Goal: Transaction & Acquisition: Book appointment/travel/reservation

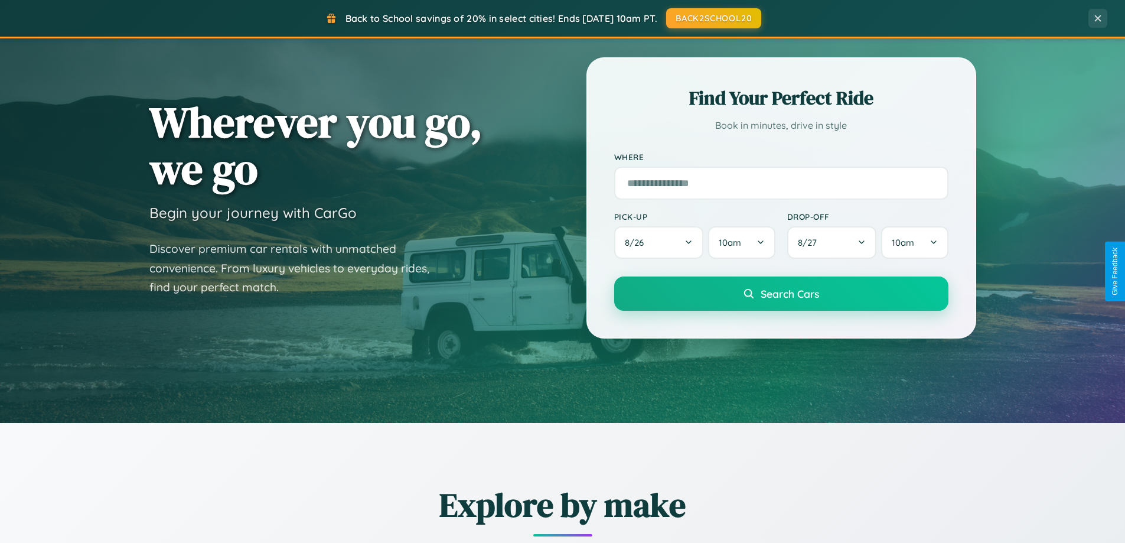
scroll to position [509, 0]
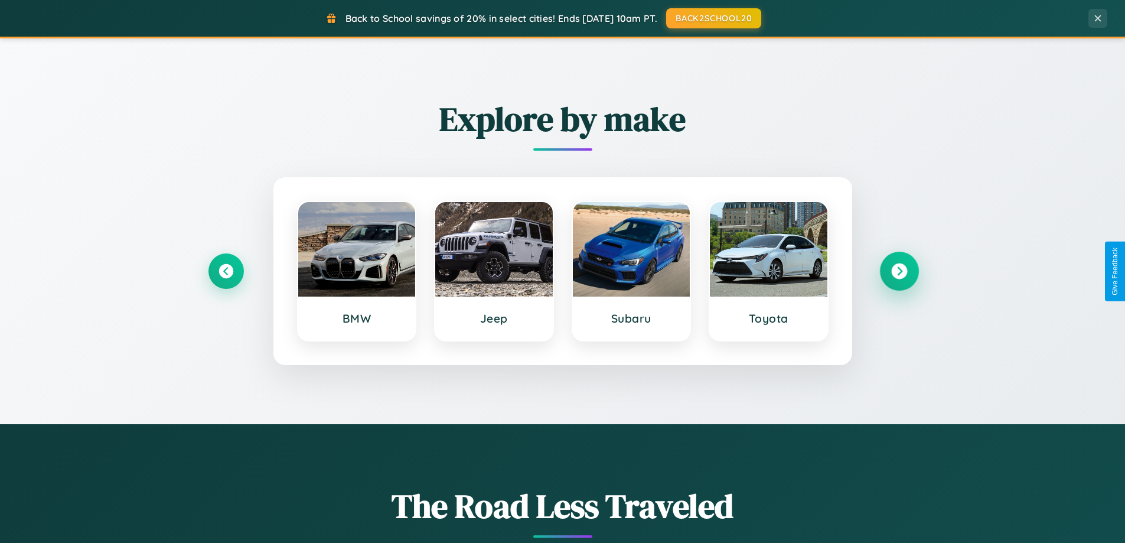
click at [899, 271] on icon at bounding box center [899, 271] width 16 height 16
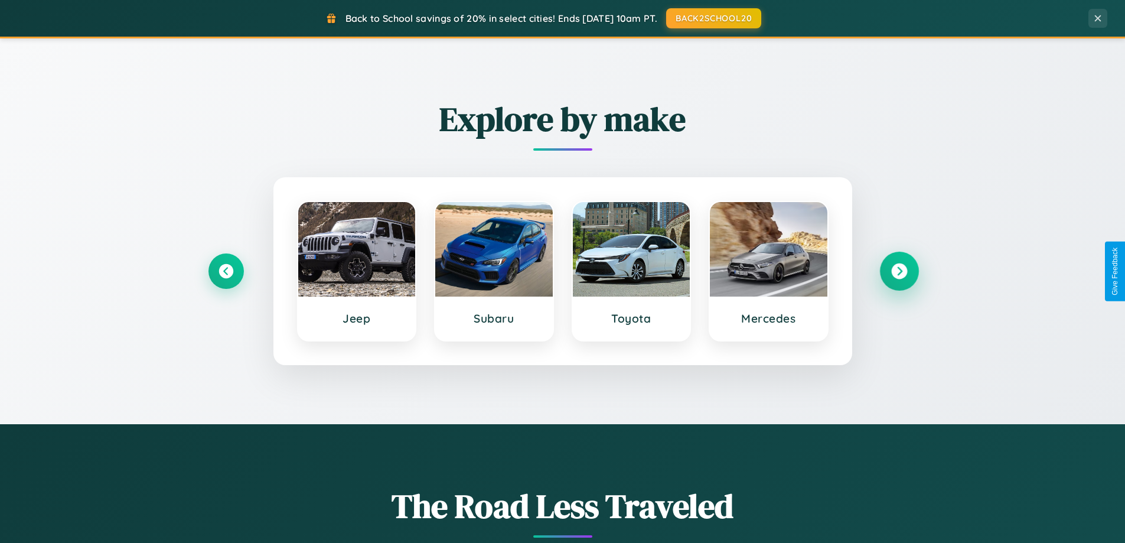
click at [899, 271] on icon at bounding box center [899, 271] width 16 height 16
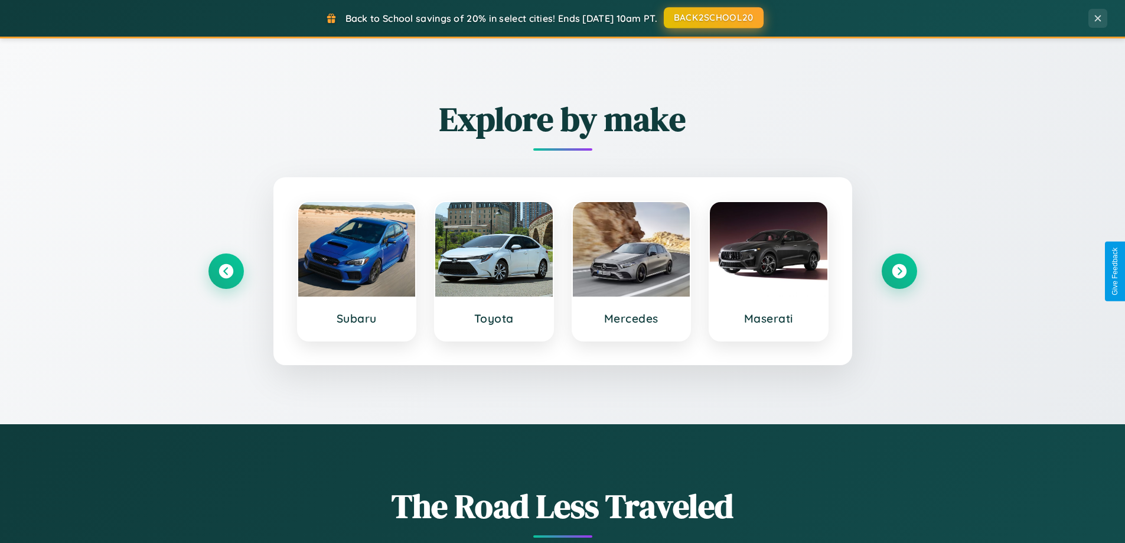
click at [713, 18] on button "BACK2SCHOOL20" at bounding box center [714, 17] width 100 height 21
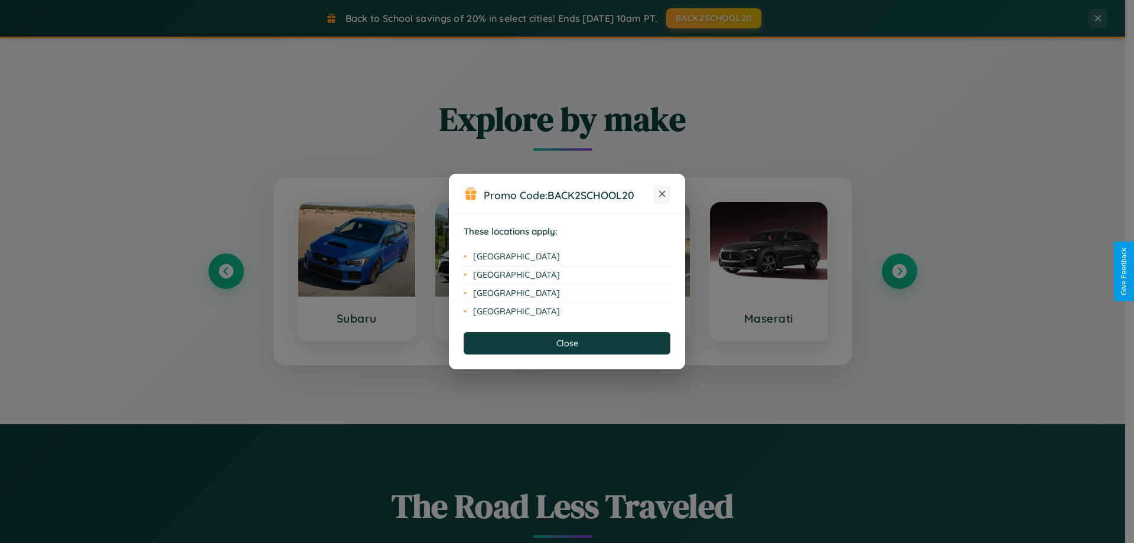
click at [662, 194] on icon at bounding box center [662, 194] width 6 height 6
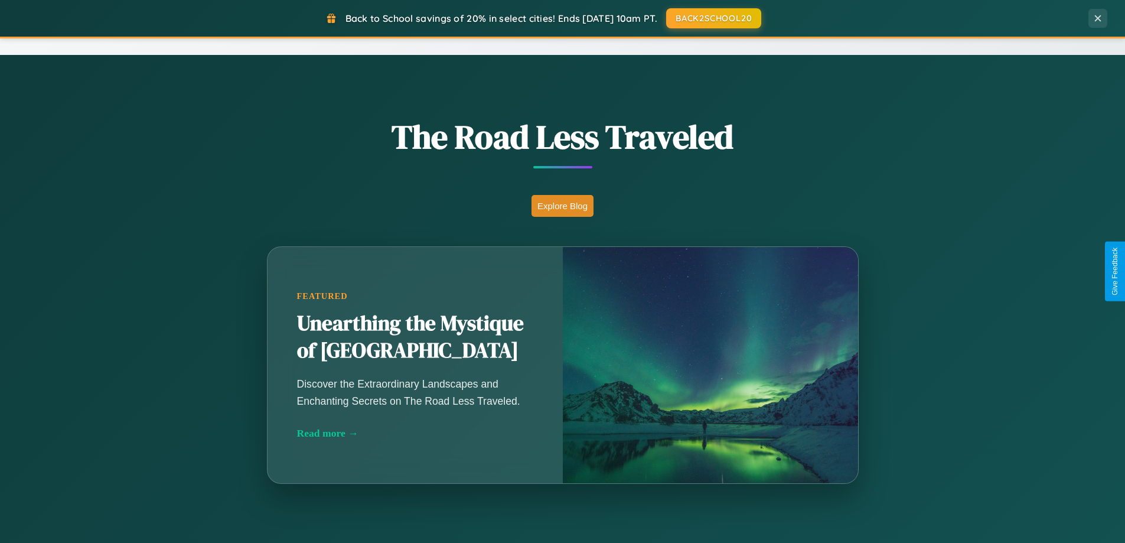
scroll to position [1897, 0]
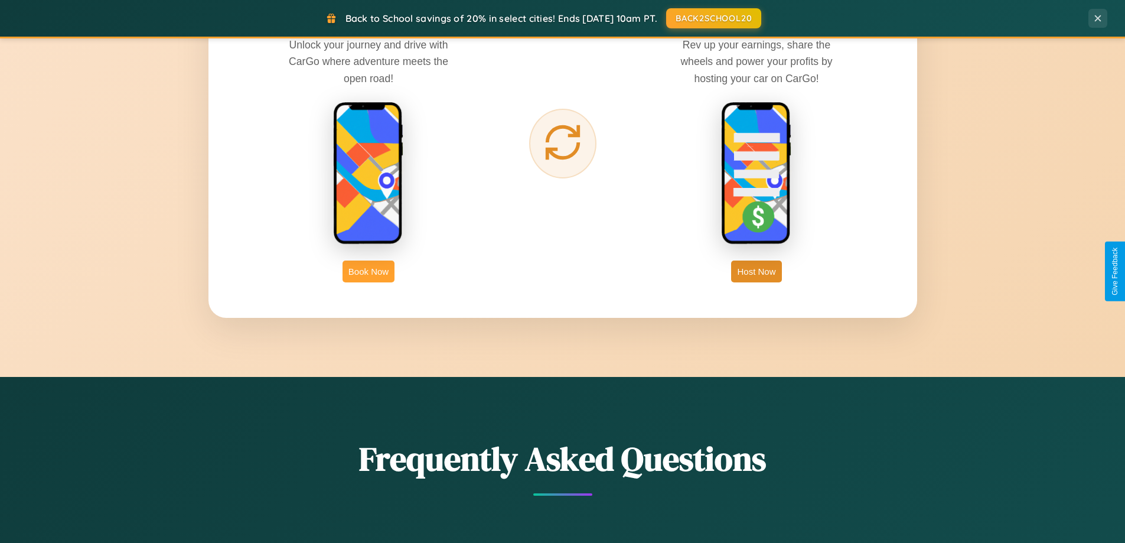
click at [368, 271] on button "Book Now" at bounding box center [368, 271] width 52 height 22
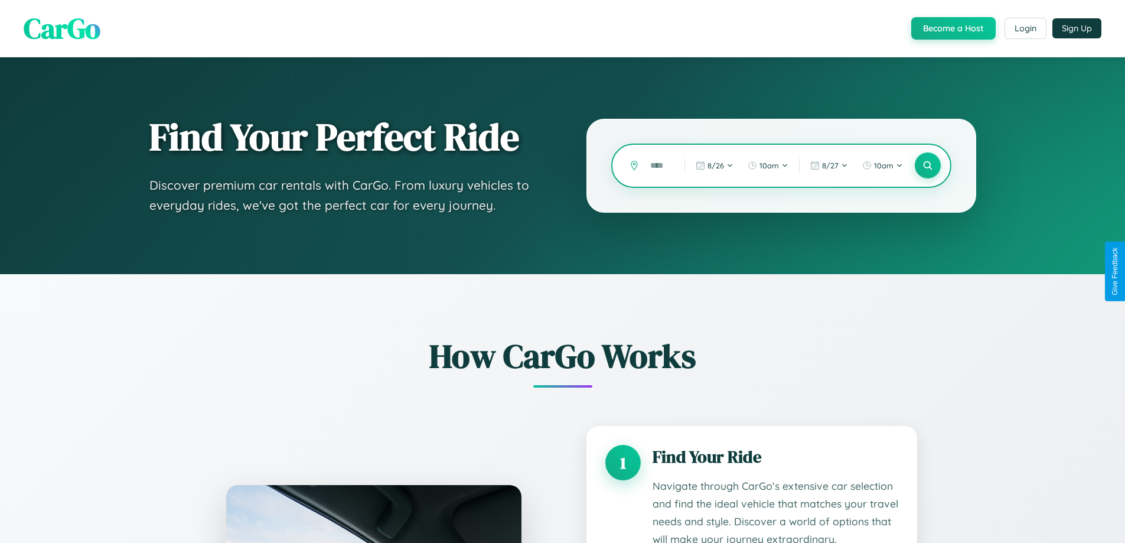
click at [658, 165] on input "text" at bounding box center [658, 165] width 28 height 21
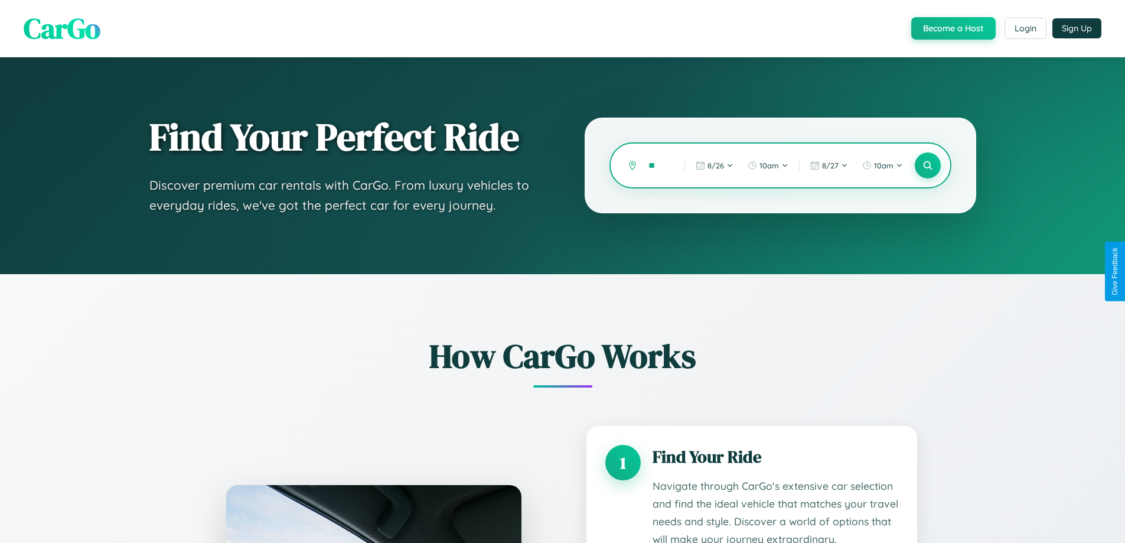
type input "*"
type input "*******"
click at [927, 165] on icon at bounding box center [927, 165] width 11 height 11
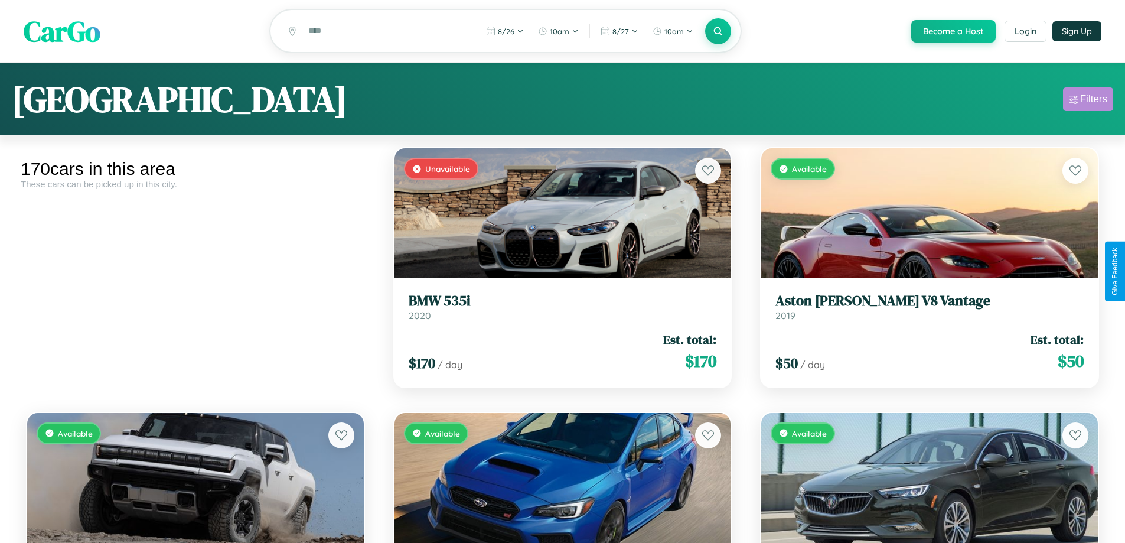
click at [1088, 101] on div "Filters" at bounding box center [1093, 99] width 27 height 12
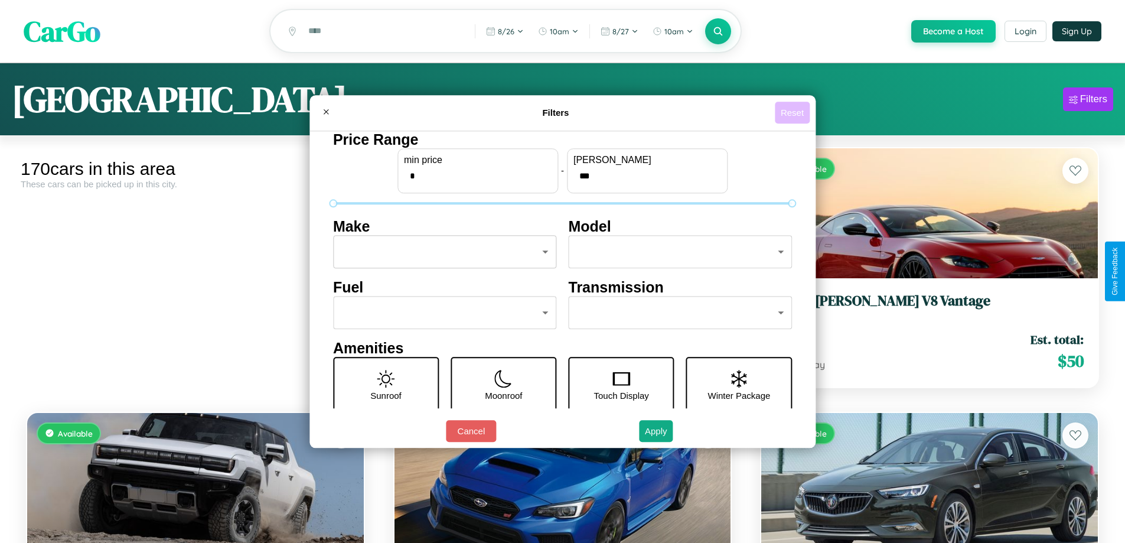
click at [794, 112] on button "Reset" at bounding box center [792, 113] width 35 height 22
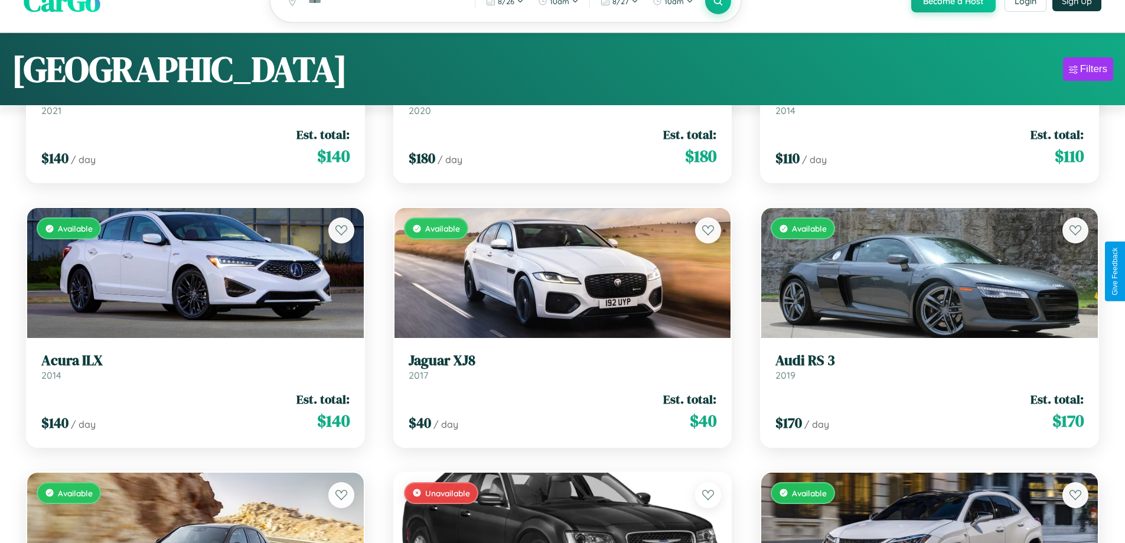
scroll to position [1047, 0]
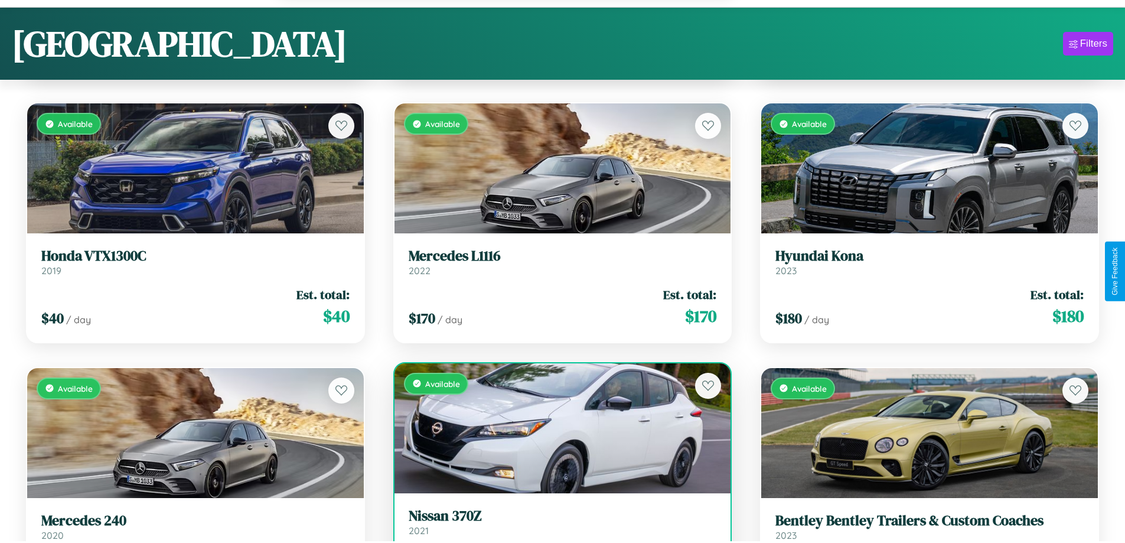
click at [557, 524] on h3 "Nissan 370Z" at bounding box center [563, 515] width 308 height 17
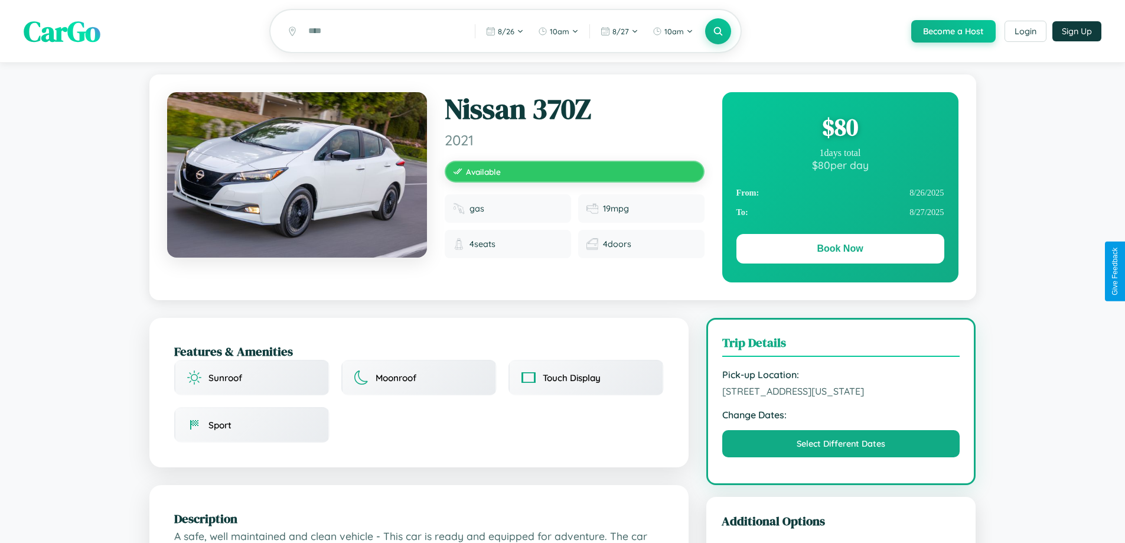
click at [840, 129] on div "$ 80" at bounding box center [840, 127] width 208 height 32
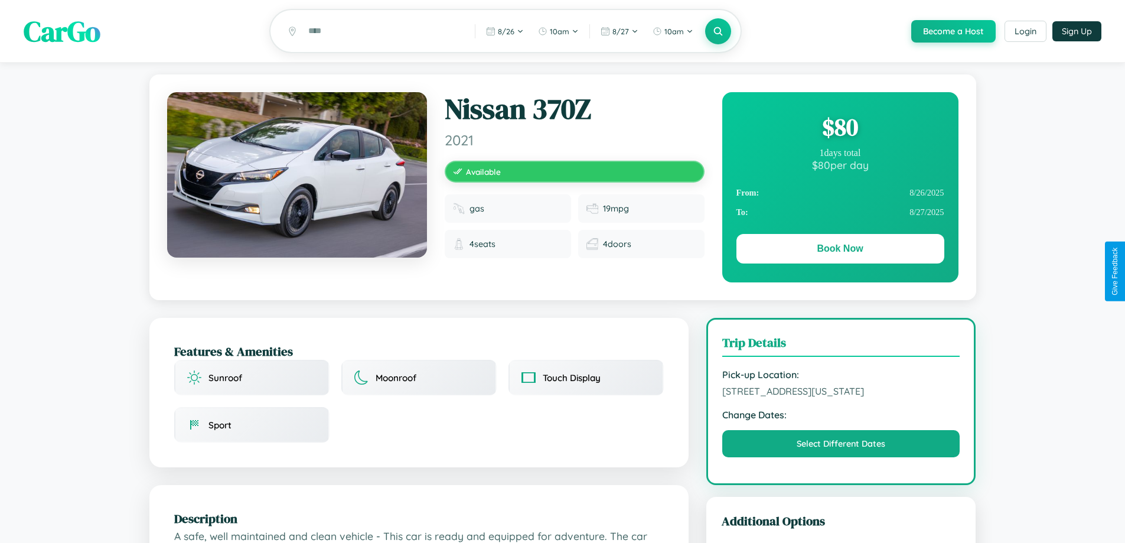
click at [840, 129] on div "$ 80" at bounding box center [840, 127] width 208 height 32
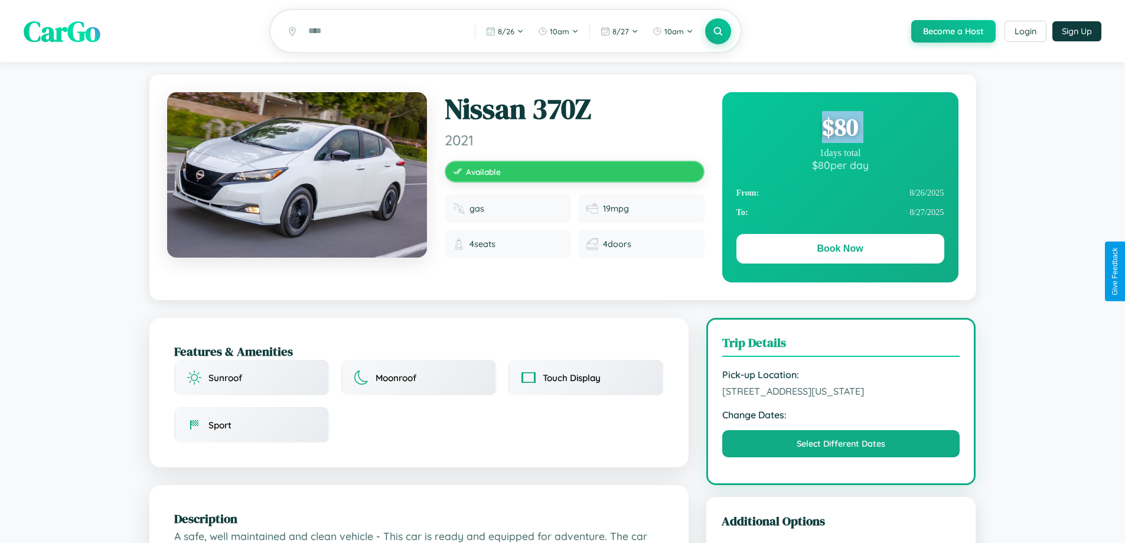
click at [840, 129] on div "$ 80" at bounding box center [840, 127] width 208 height 32
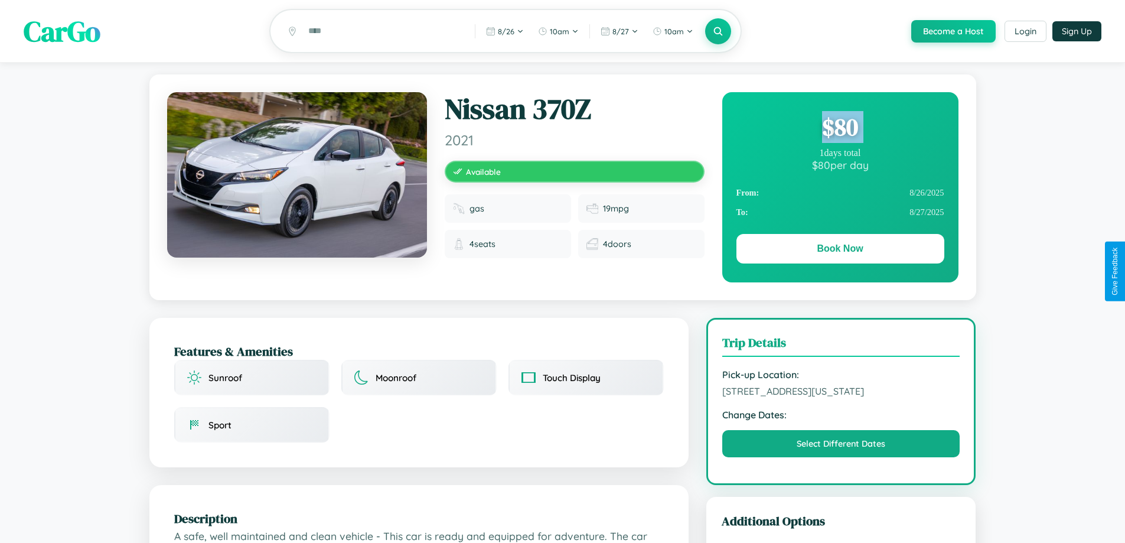
click at [840, 129] on div "$ 80" at bounding box center [840, 127] width 208 height 32
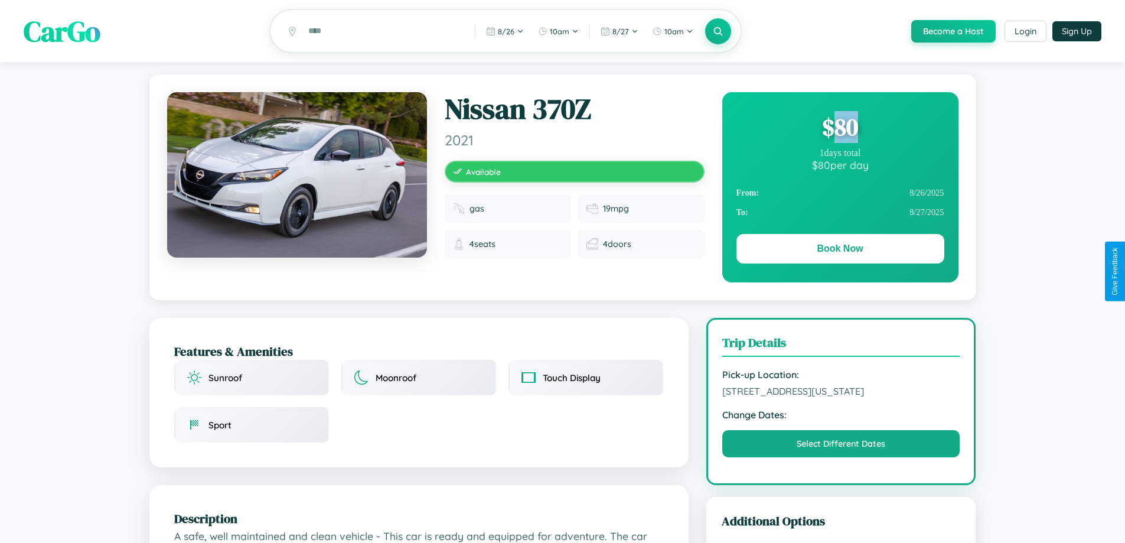
click at [840, 129] on div "$ 80" at bounding box center [840, 127] width 208 height 32
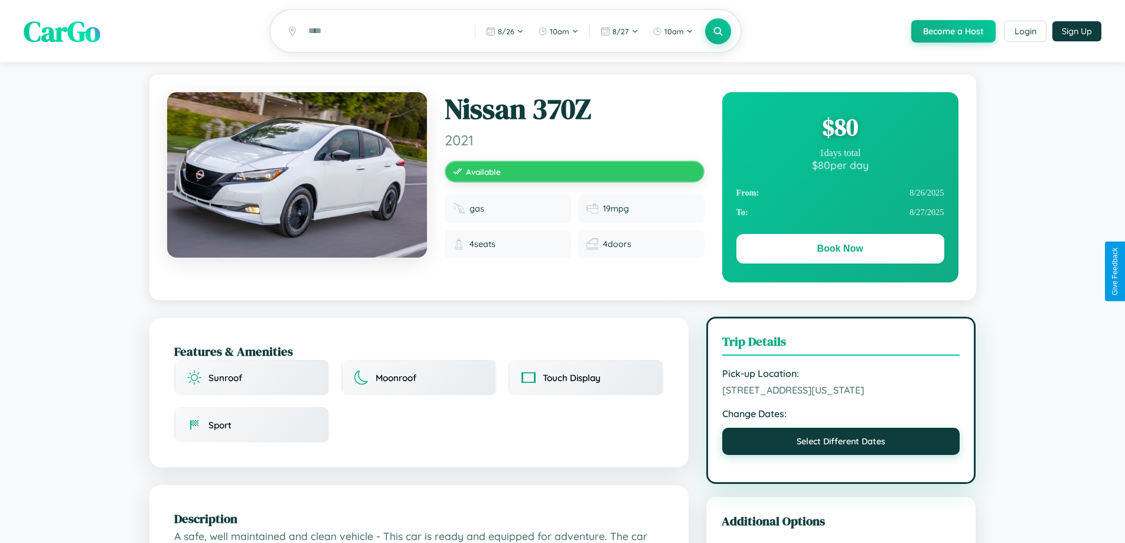
click at [841, 455] on button "Select Different Dates" at bounding box center [841, 441] width 238 height 27
select select "*"
select select "****"
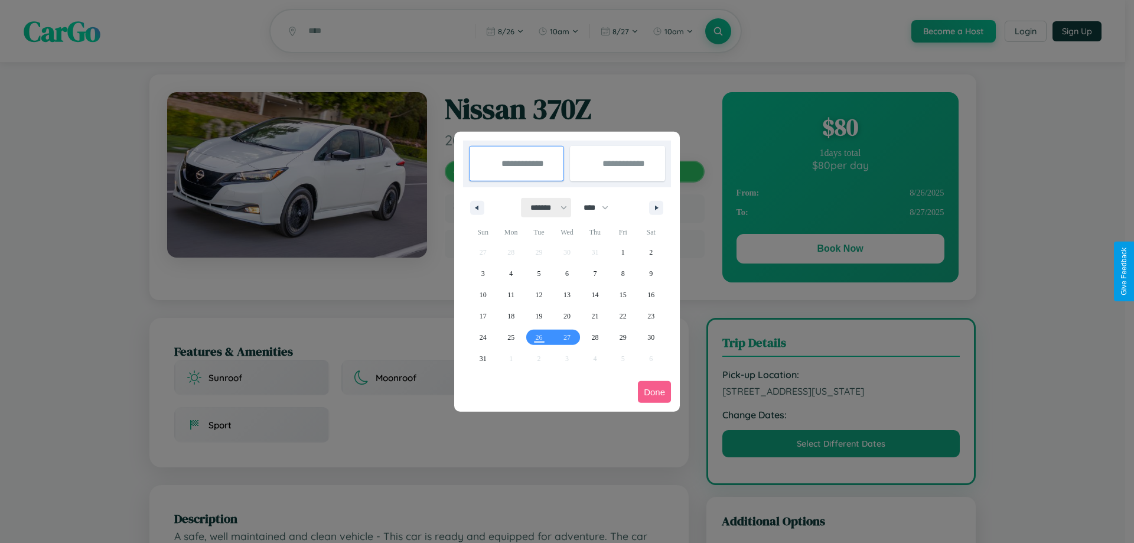
drag, startPoint x: 543, startPoint y: 207, endPoint x: 567, endPoint y: 237, distance: 37.8
click at [543, 207] on select "******* ******** ***** ***** *** **** **** ****** ********* ******* ******** **…" at bounding box center [546, 207] width 50 height 19
select select "*"
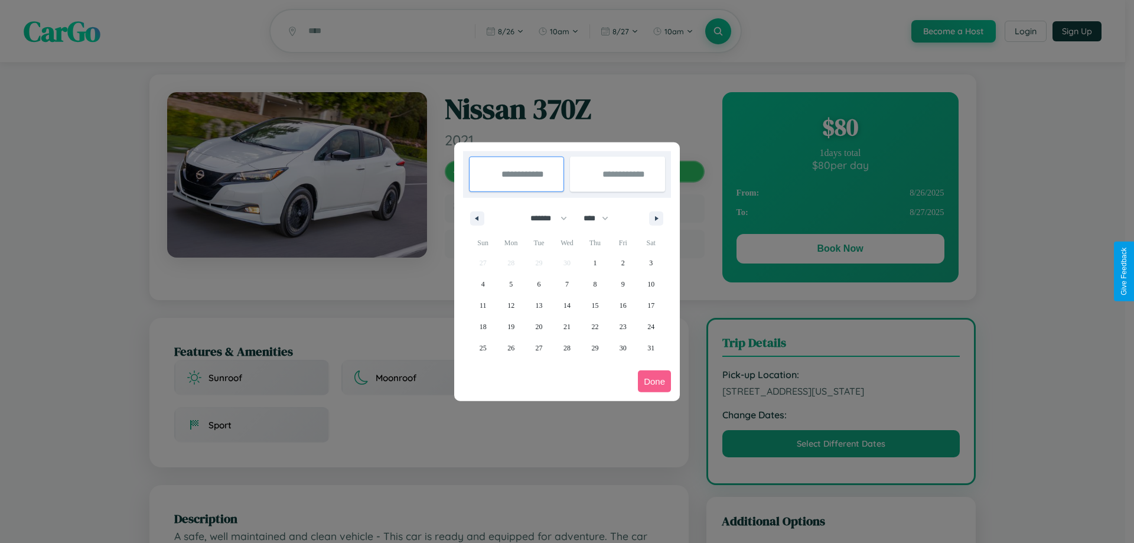
click at [601, 218] on select "**** **** **** **** **** **** **** **** **** **** **** **** **** **** **** ****…" at bounding box center [595, 217] width 35 height 19
select select "****"
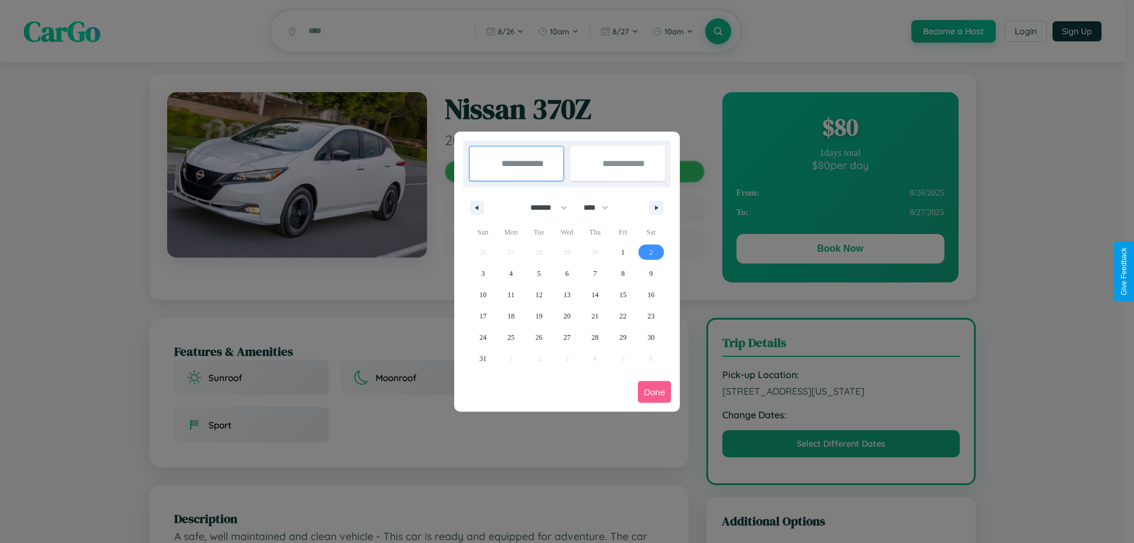
click at [651, 252] on span "2" at bounding box center [651, 252] width 4 height 21
type input "**********"
click at [482, 273] on span "3" at bounding box center [483, 273] width 4 height 21
type input "**********"
click at [654, 391] on button "Done" at bounding box center [654, 392] width 33 height 22
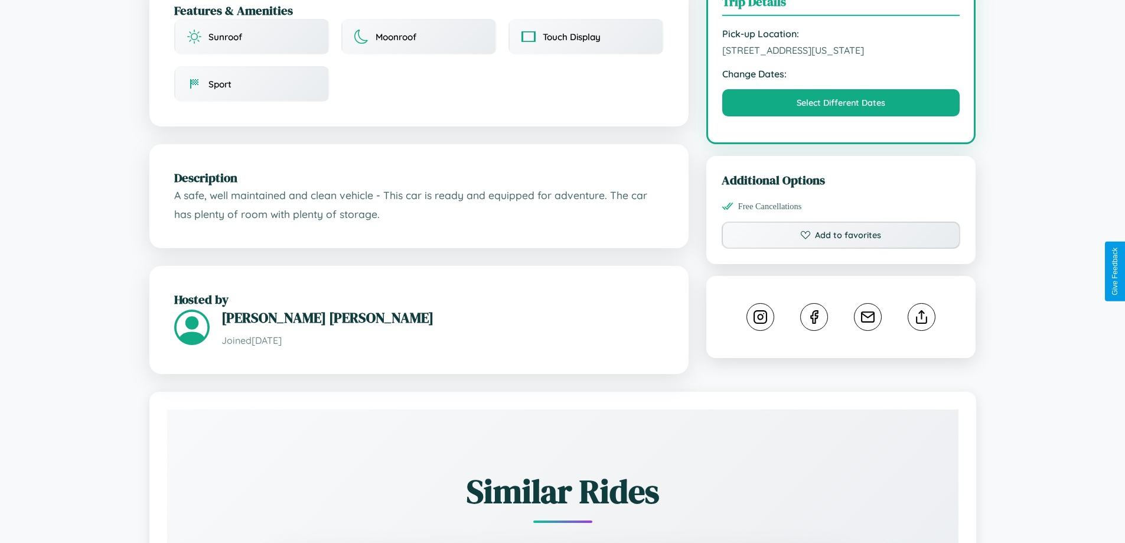
scroll to position [673, 0]
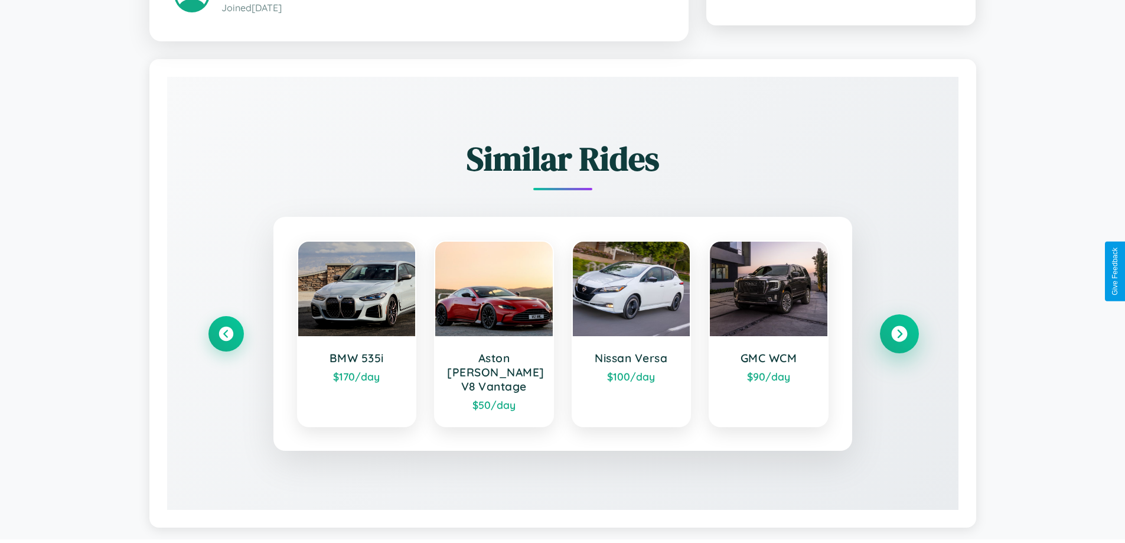
click at [899, 328] on icon at bounding box center [899, 334] width 16 height 16
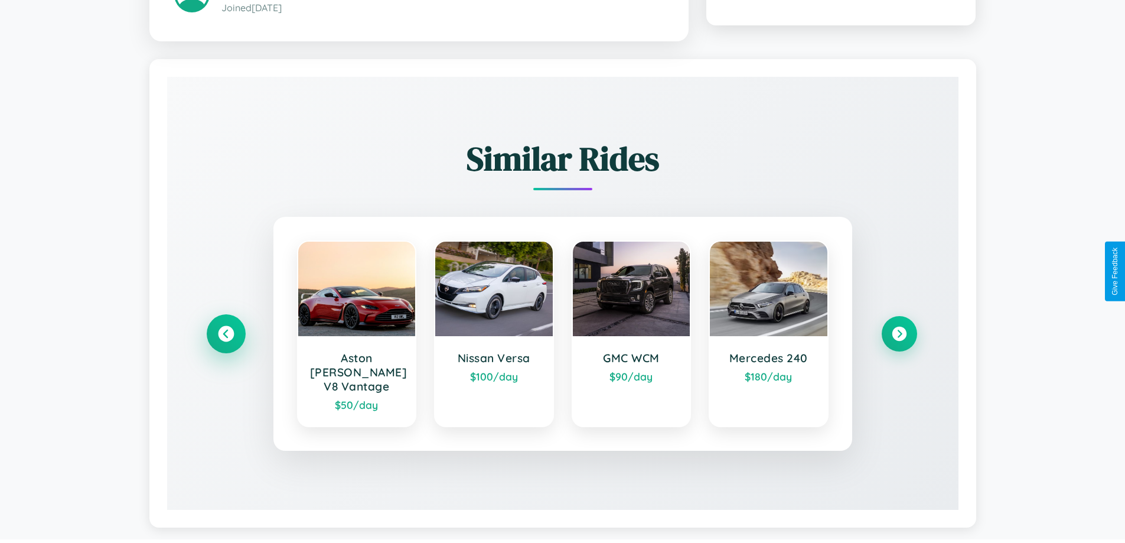
click at [226, 328] on icon at bounding box center [226, 334] width 16 height 16
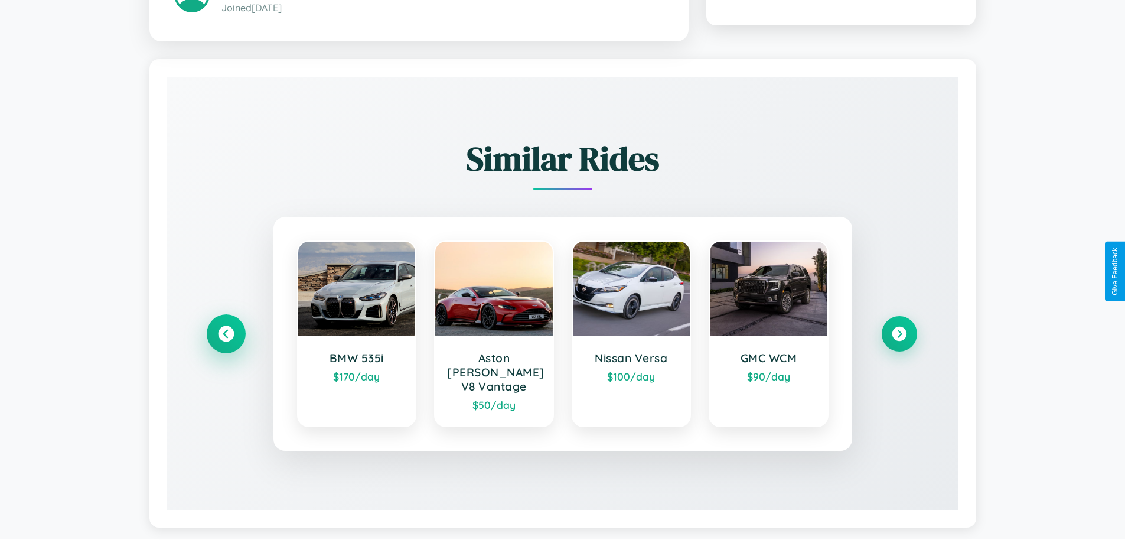
click at [226, 328] on icon at bounding box center [226, 334] width 16 height 16
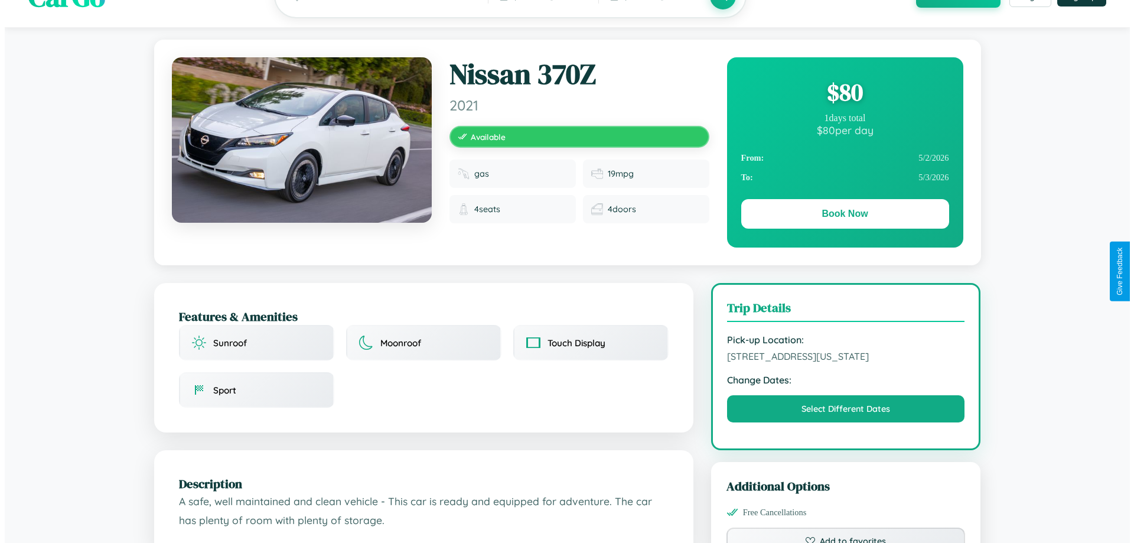
scroll to position [0, 0]
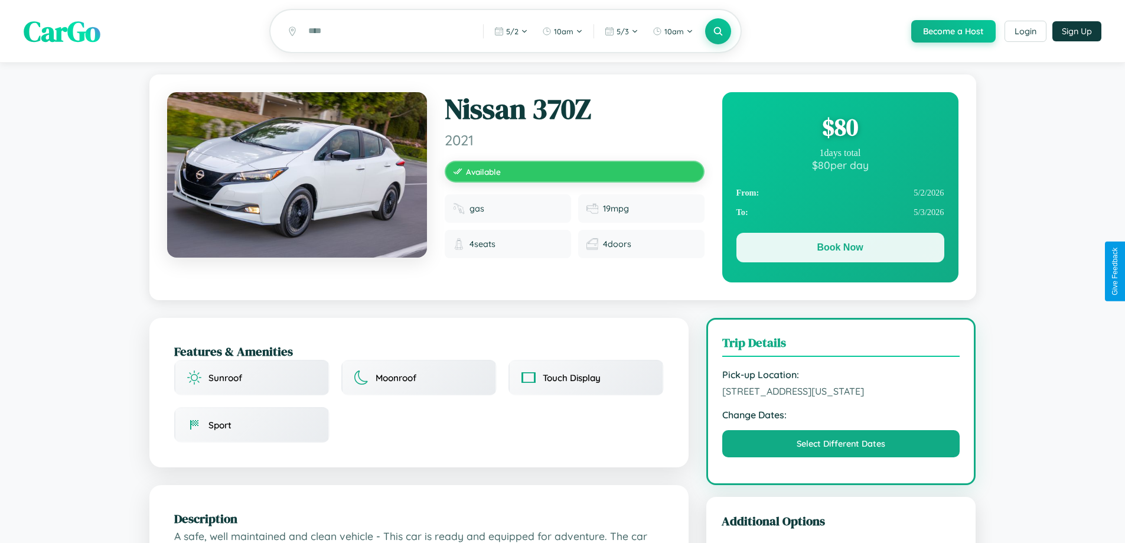
click at [840, 249] on button "Book Now" at bounding box center [840, 248] width 208 height 30
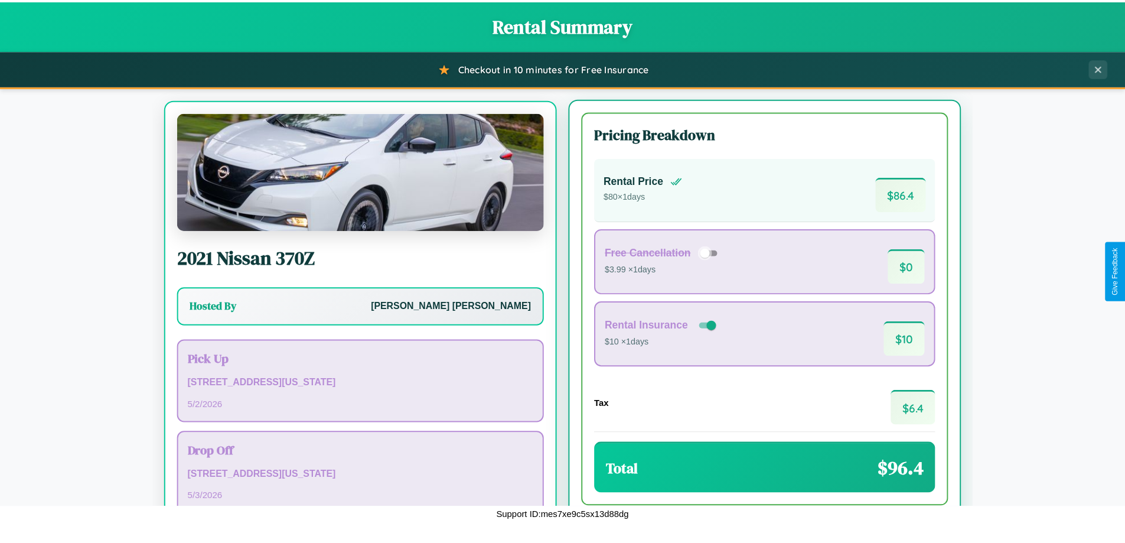
scroll to position [55, 0]
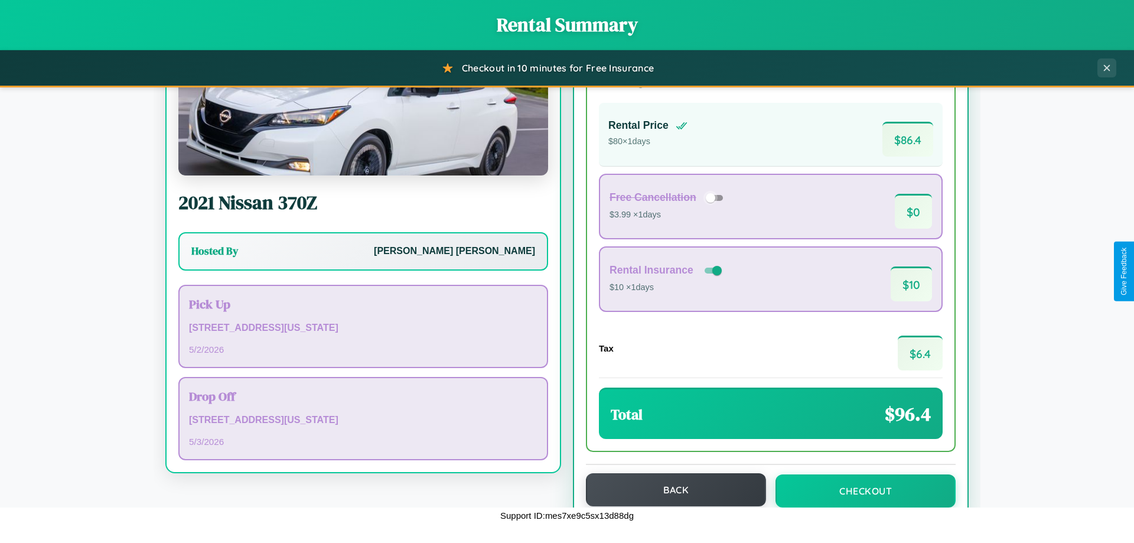
click at [670, 490] on button "Back" at bounding box center [676, 489] width 180 height 33
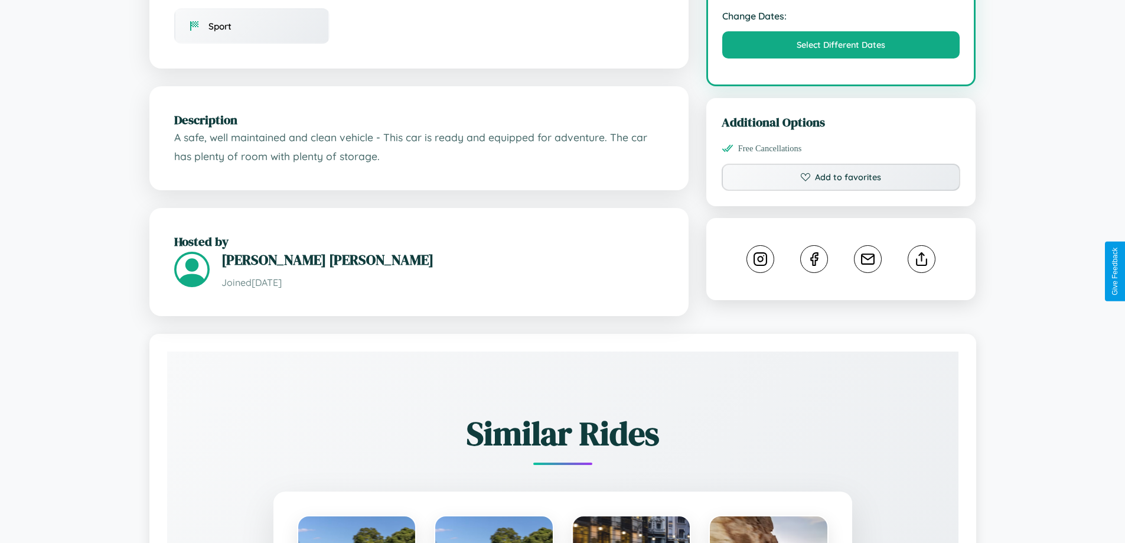
scroll to position [400, 0]
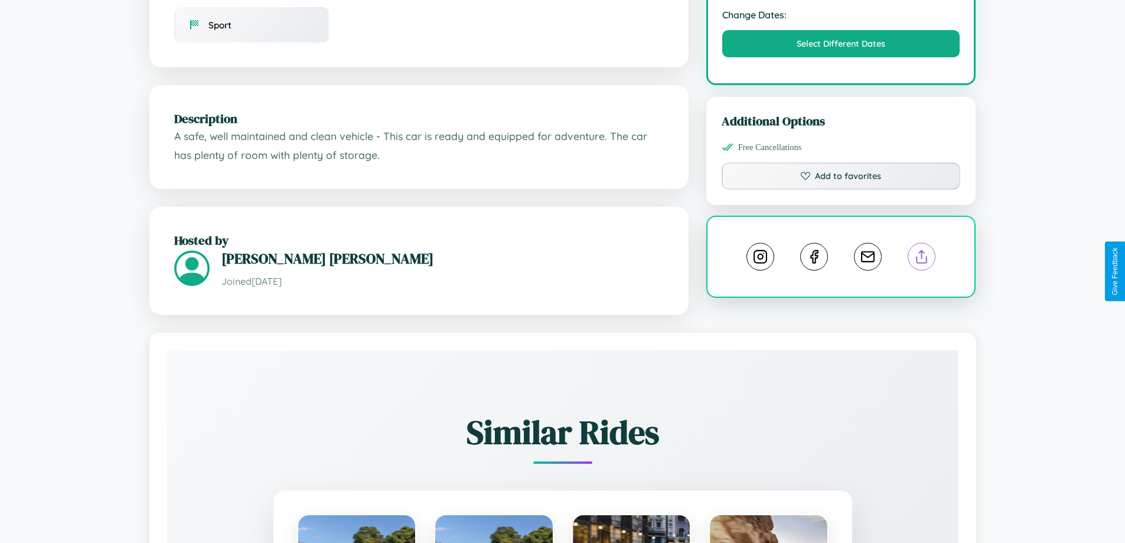
click at [922, 259] on line at bounding box center [922, 254] width 0 height 8
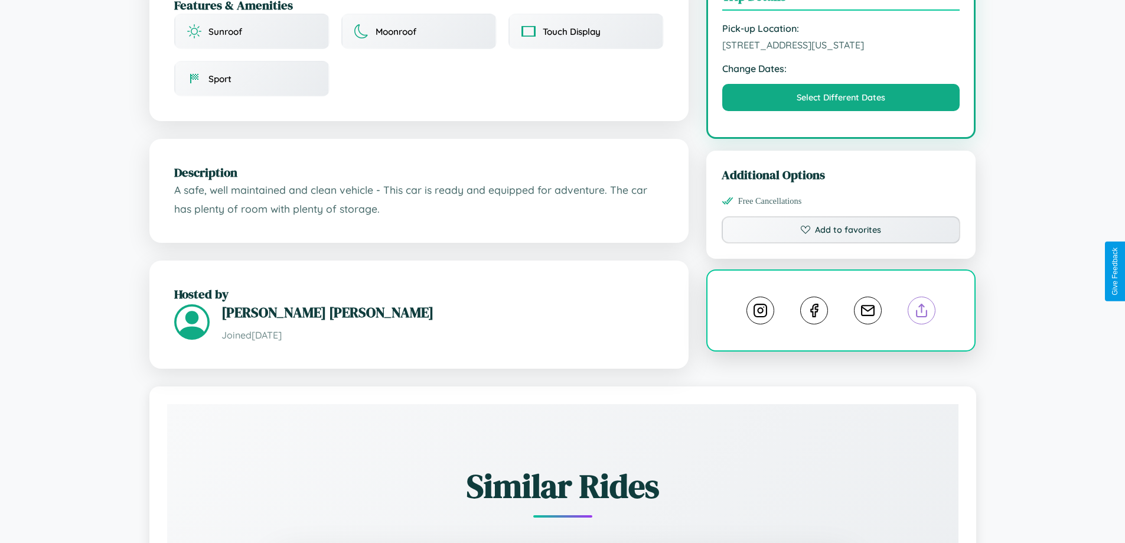
scroll to position [318, 0]
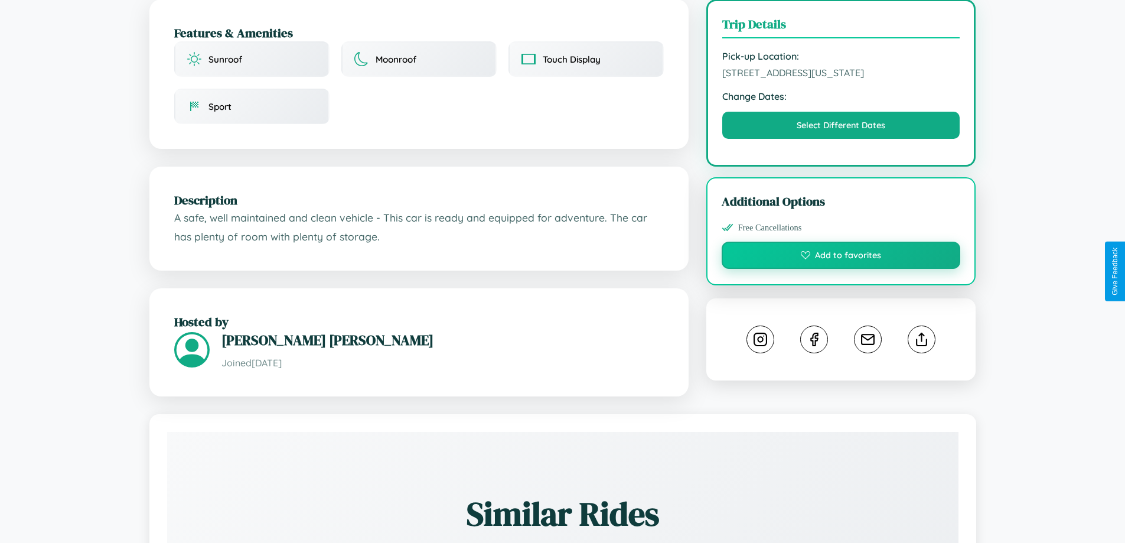
click at [841, 269] on button "Add to favorites" at bounding box center [841, 255] width 239 height 27
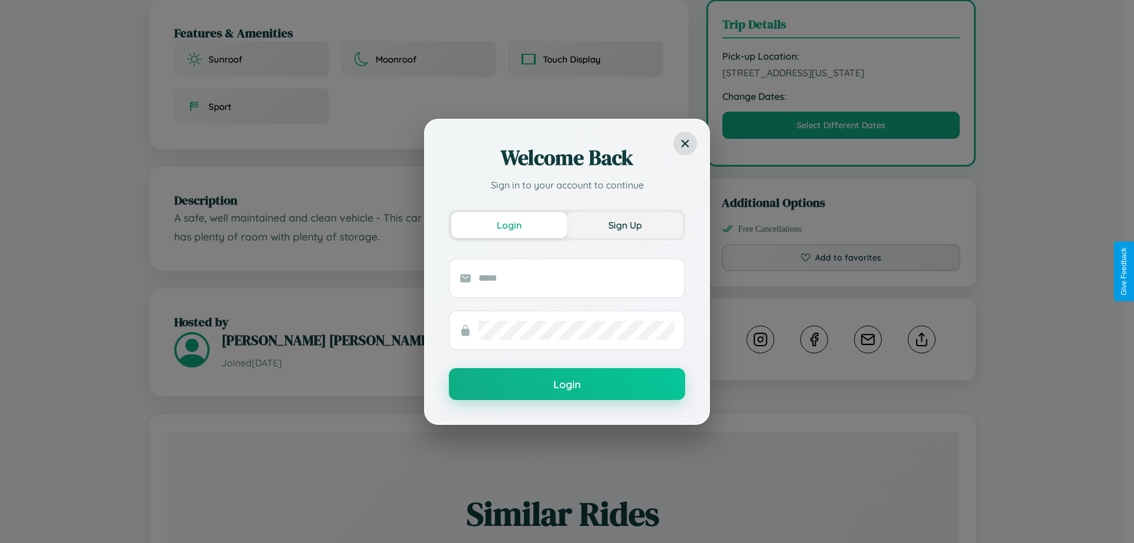
click at [625, 224] on button "Sign Up" at bounding box center [625, 225] width 116 height 26
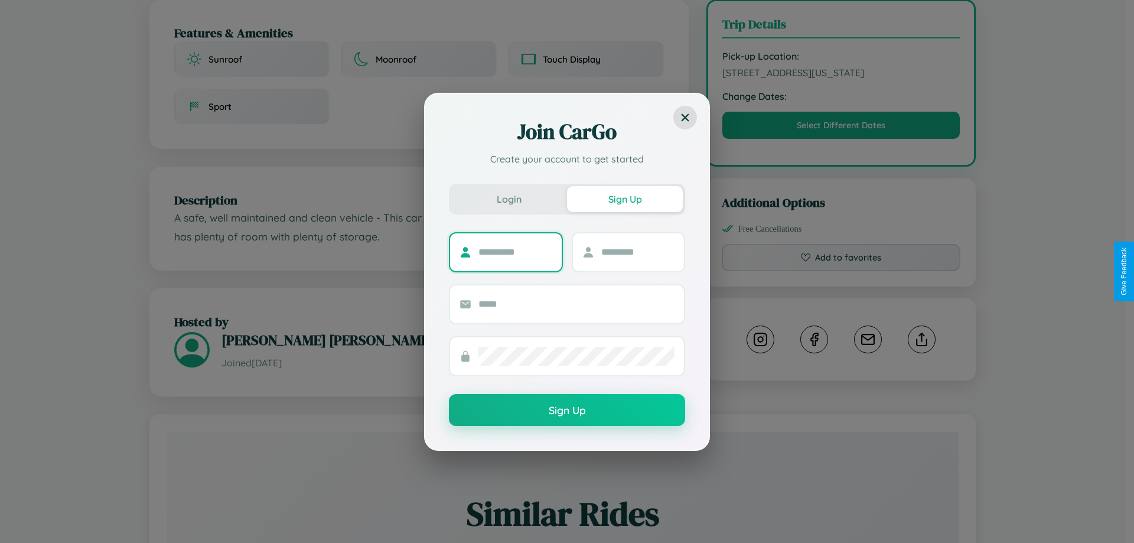
click at [515, 252] on input "text" at bounding box center [515, 252] width 74 height 19
type input "******"
click at [637, 252] on input "text" at bounding box center [638, 252] width 74 height 19
type input "*****"
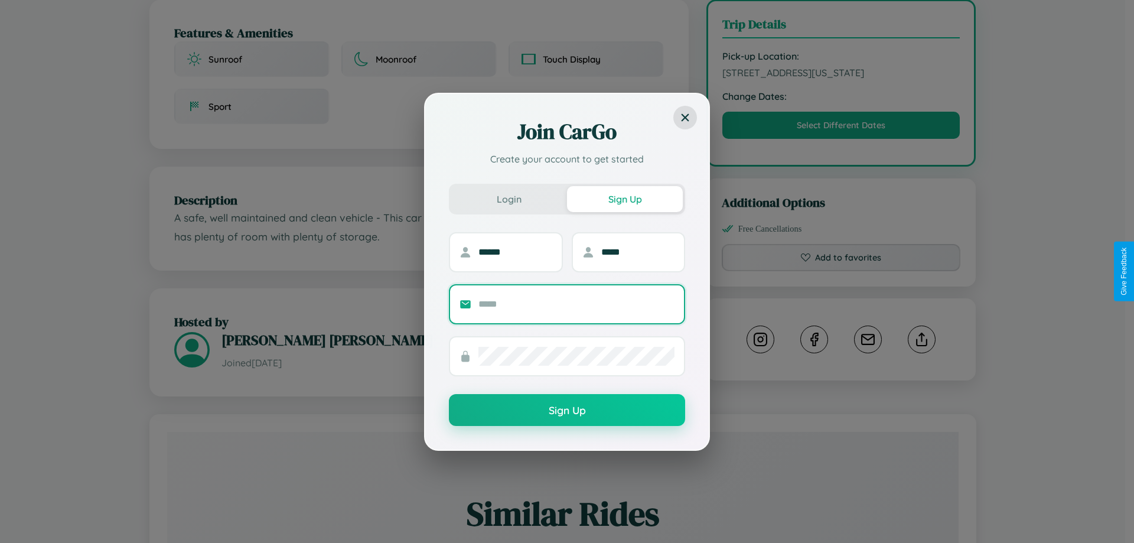
click at [576, 304] on input "text" at bounding box center [576, 304] width 196 height 19
type input "**********"
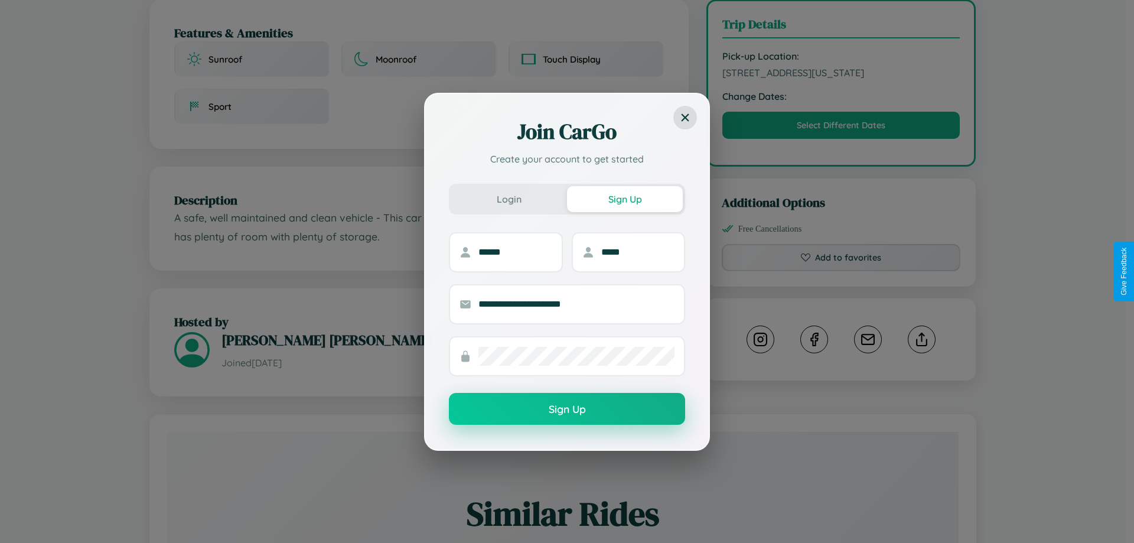
click at [567, 409] on button "Sign Up" at bounding box center [567, 409] width 236 height 32
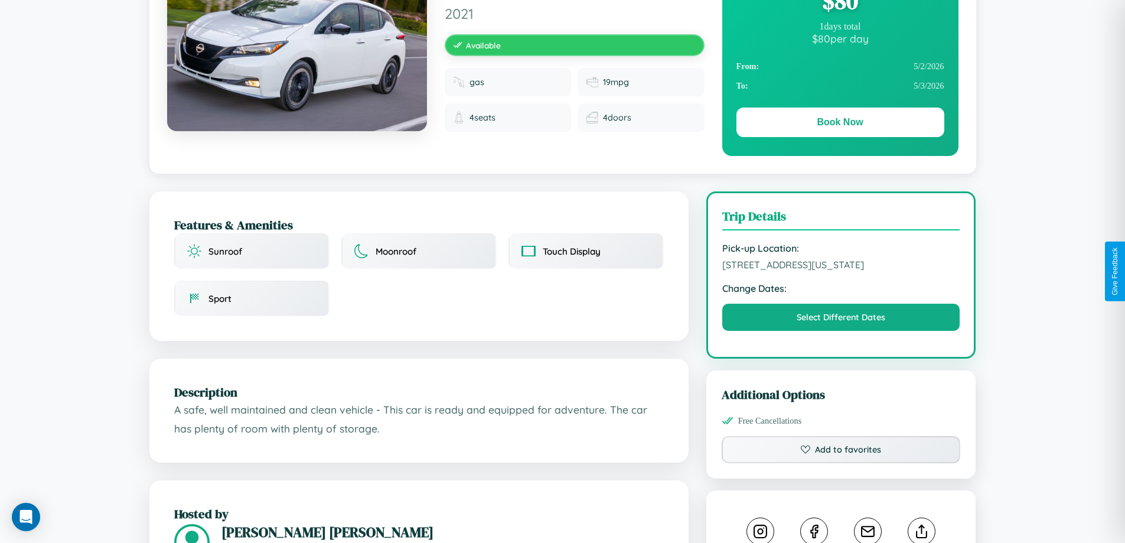
scroll to position [0, 0]
